Goal: Check status: Check status

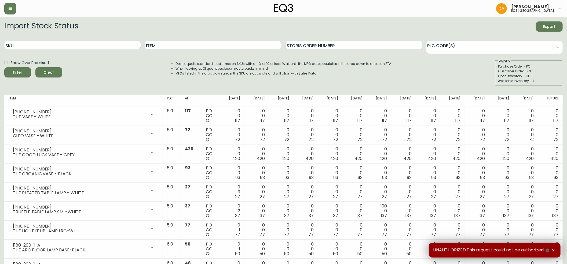
click at [41, 45] on input "SKU" at bounding box center [72, 45] width 136 height 9
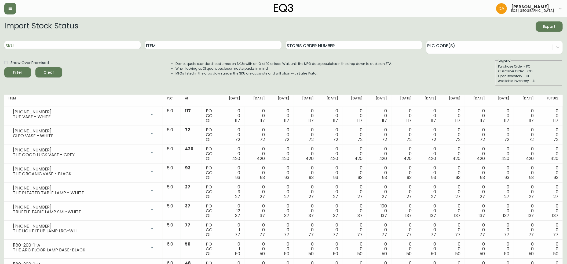
paste input "[PHONE_NUMBER]"
type input "[PHONE_NUMBER]"
click at [9, 71] on span "Filter" at bounding box center [18, 72] width 18 height 7
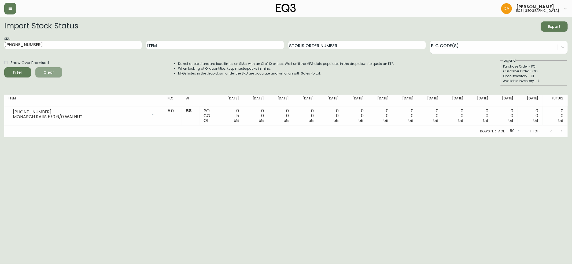
click at [48, 74] on span "Clear" at bounding box center [49, 72] width 18 height 7
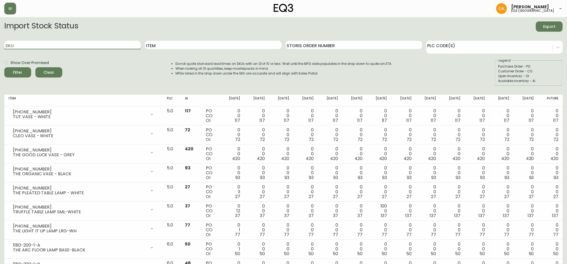
click at [20, 44] on input "SKU" at bounding box center [72, 45] width 136 height 9
paste input "[PHONE_NUMBER]"
type input "[PHONE_NUMBER]"
click at [23, 72] on span "Filter" at bounding box center [18, 72] width 18 height 7
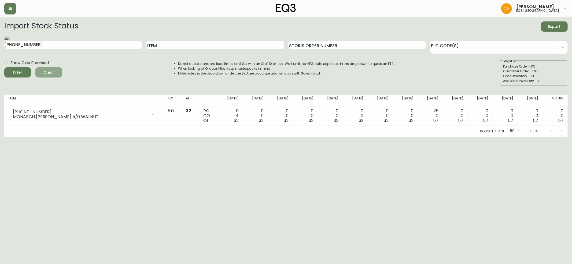
click at [54, 75] on span "Clear" at bounding box center [49, 72] width 18 height 7
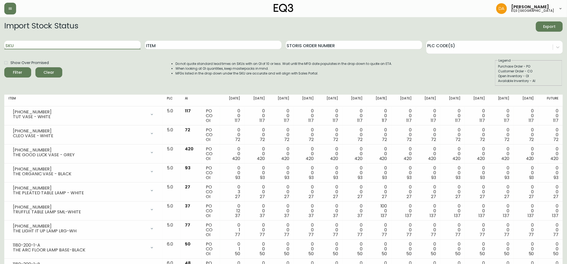
click at [21, 47] on input "SKU" at bounding box center [72, 45] width 136 height 9
paste input "[PHONE_NUMBER]"
type input "[PHONE_NUMBER]"
click at [10, 70] on span "Filter" at bounding box center [18, 72] width 18 height 7
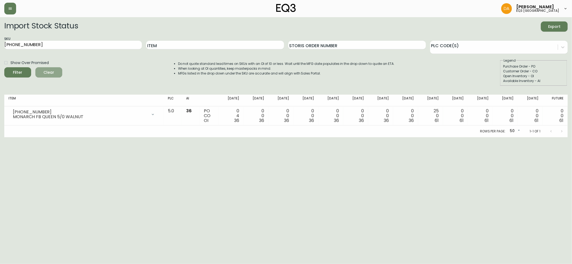
click at [42, 72] on span "Clear" at bounding box center [49, 72] width 18 height 7
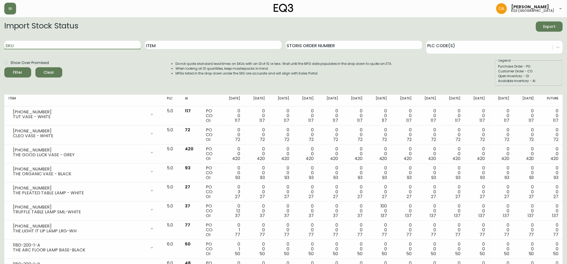
click at [22, 43] on input "SKU" at bounding box center [72, 45] width 136 height 9
paste input "[PHONE_NUMBER]"
type input "[PHONE_NUMBER]"
click at [19, 70] on span "Filter" at bounding box center [17, 72] width 9 height 7
